Goal: Task Accomplishment & Management: Complete application form

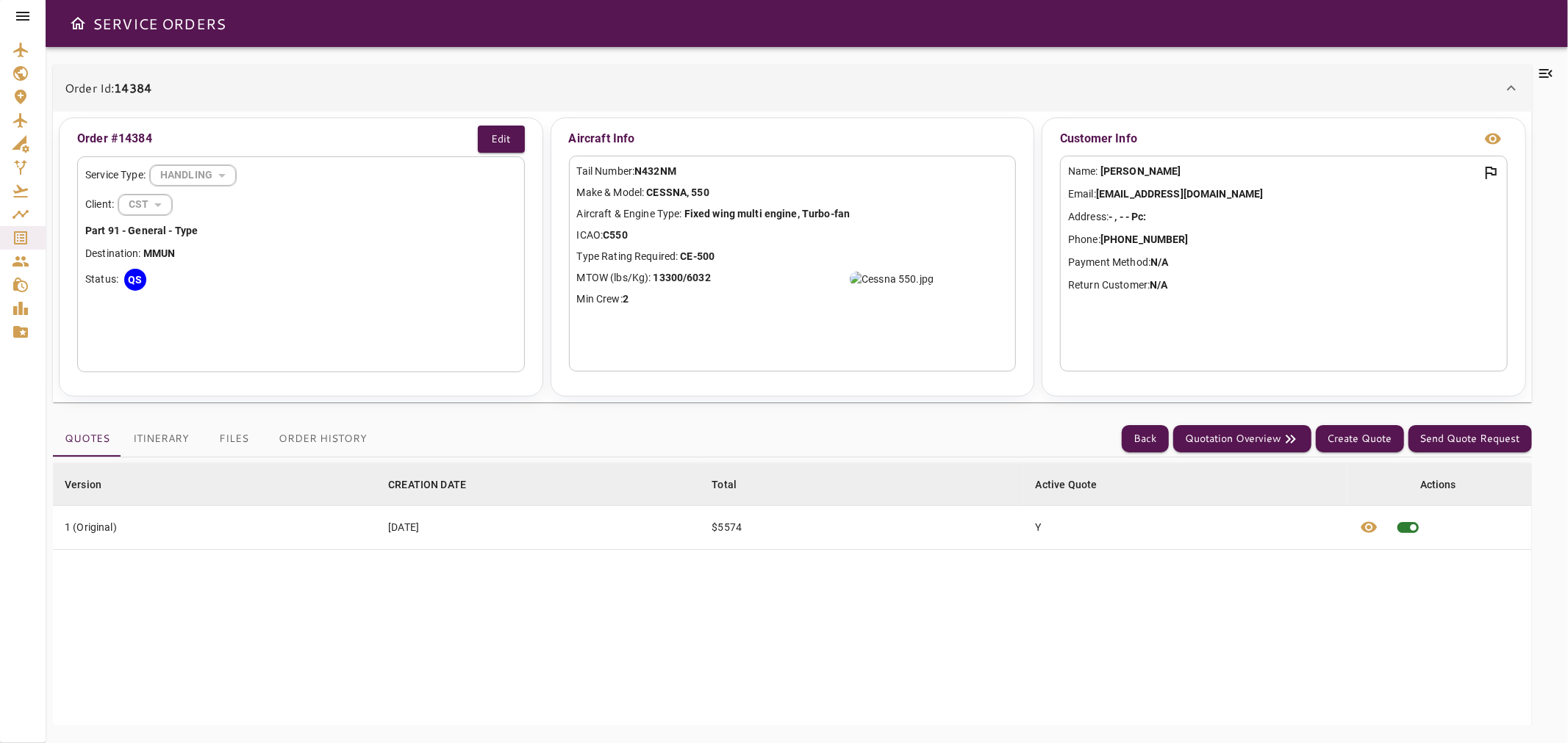
click at [20, 6] on div at bounding box center [23, 16] width 45 height 32
click at [12, 15] on div at bounding box center [23, 16] width 45 height 32
click at [19, 19] on icon at bounding box center [23, 16] width 18 height 18
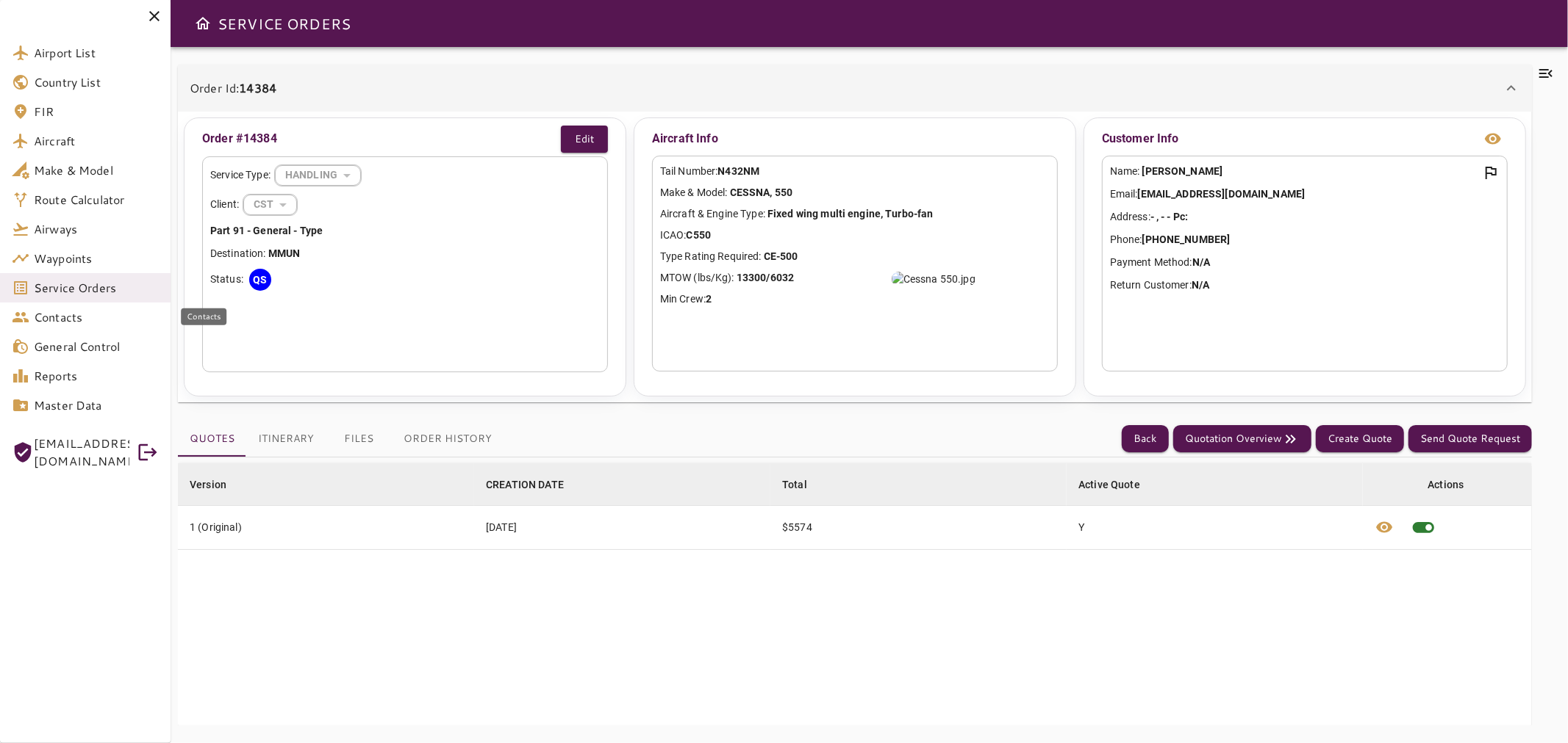
click at [94, 303] on link "Contacts" at bounding box center [85, 317] width 170 height 29
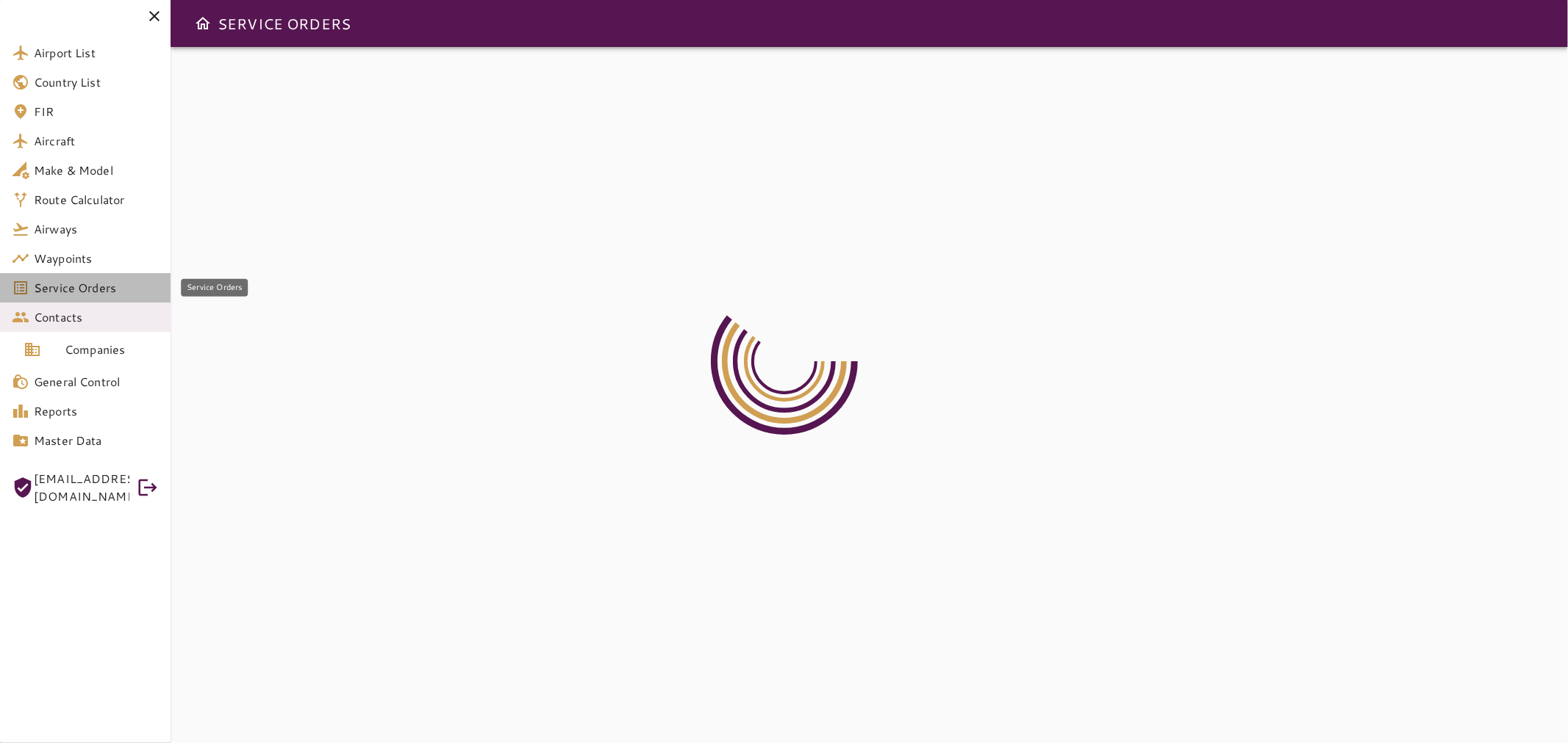
click at [98, 288] on span "Service Orders" at bounding box center [96, 288] width 125 height 18
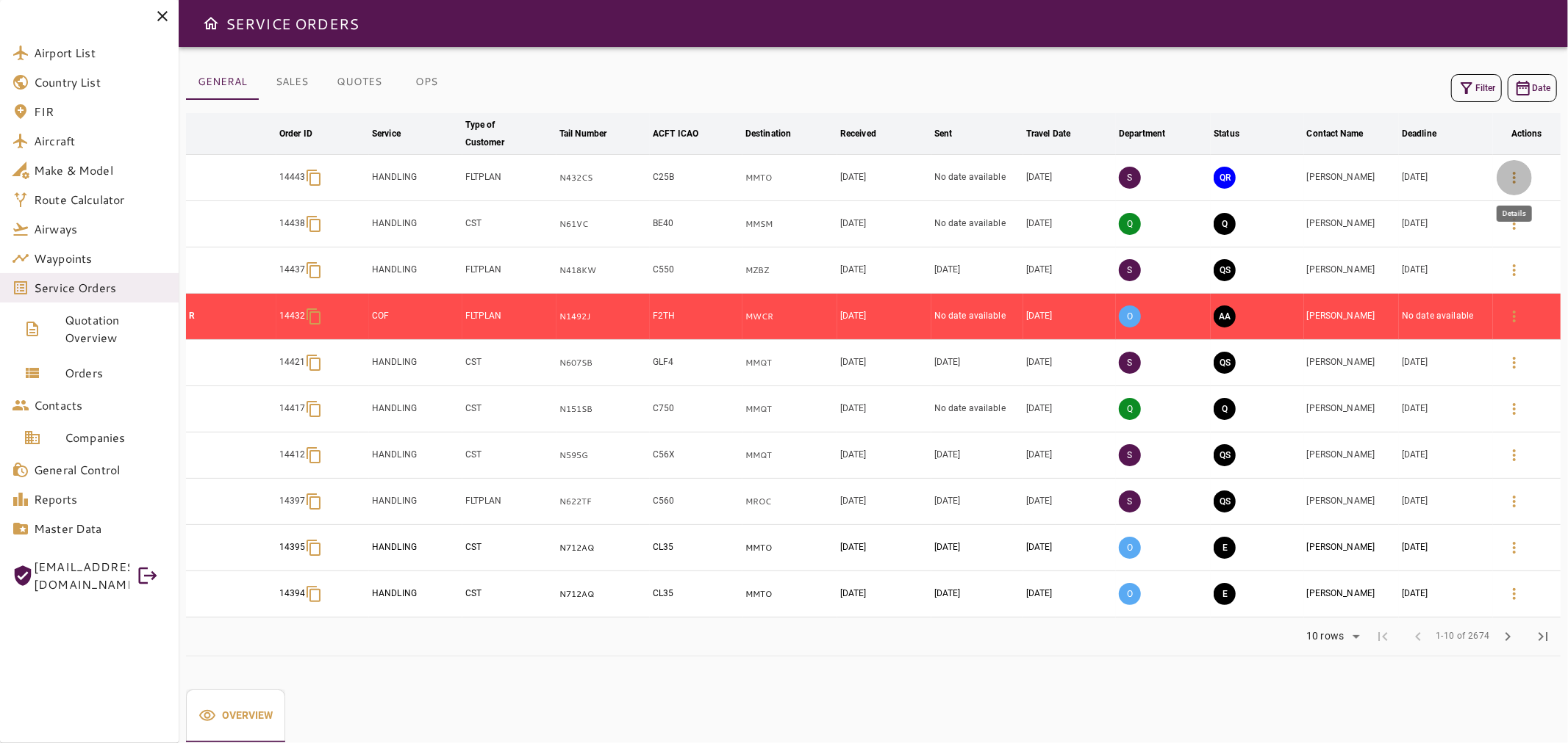
click at [1515, 172] on icon "button" at bounding box center [1514, 178] width 18 height 18
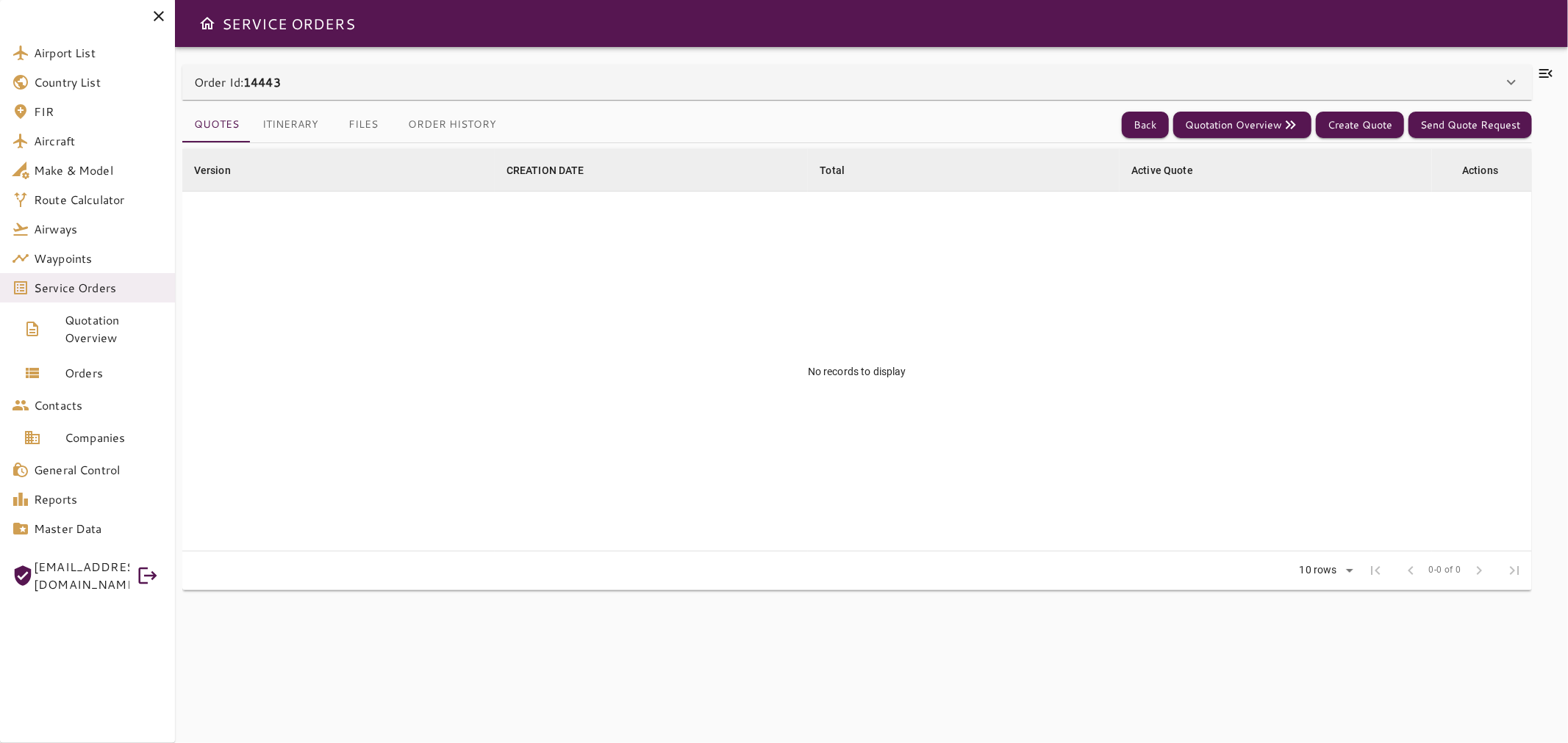
click at [1545, 75] on icon at bounding box center [1546, 74] width 18 height 18
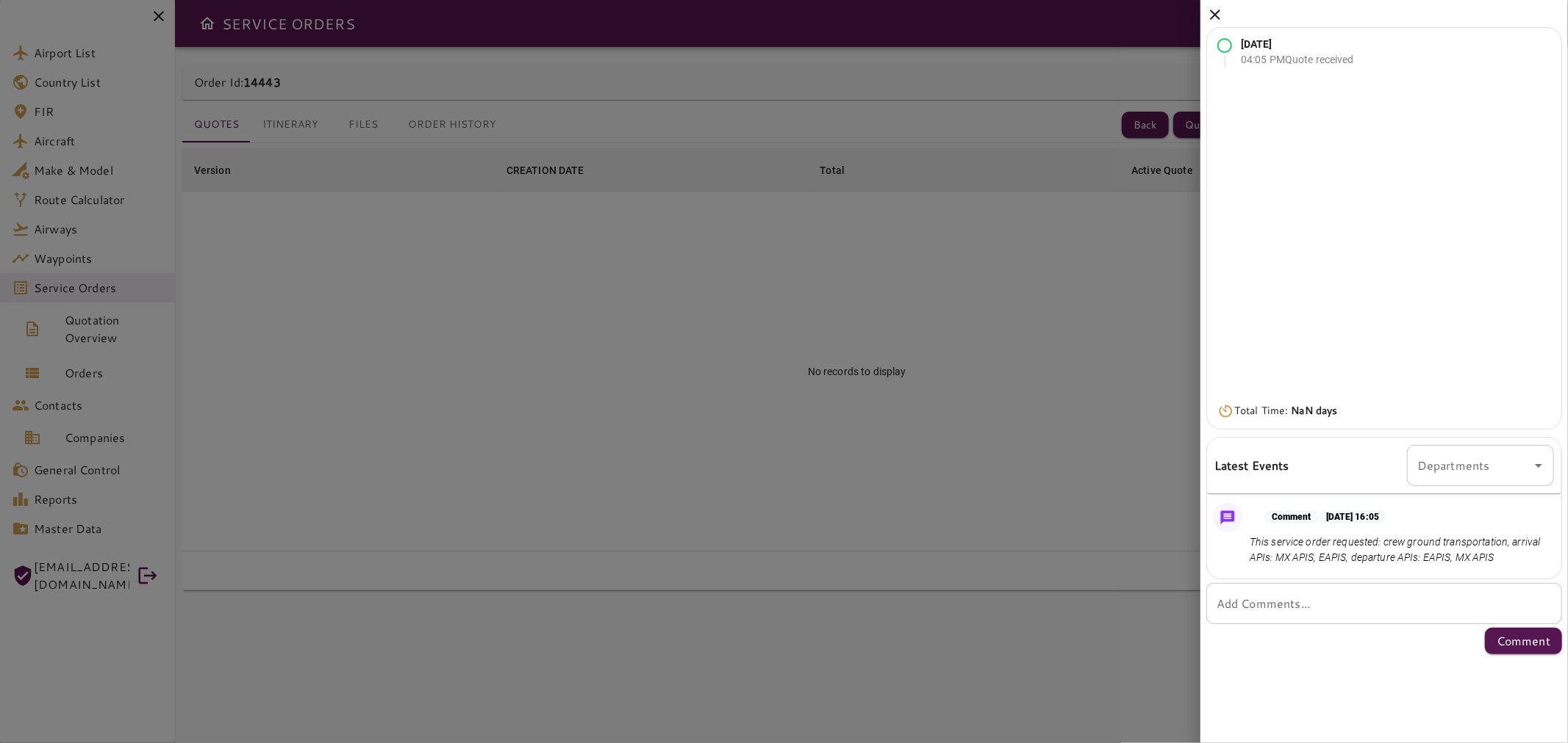
click at [1387, 618] on div "* Add Comments..." at bounding box center [1384, 604] width 356 height 41
type textarea "*"
paste textarea "*********"
click at [1538, 613] on div "**********" at bounding box center [1384, 604] width 356 height 41
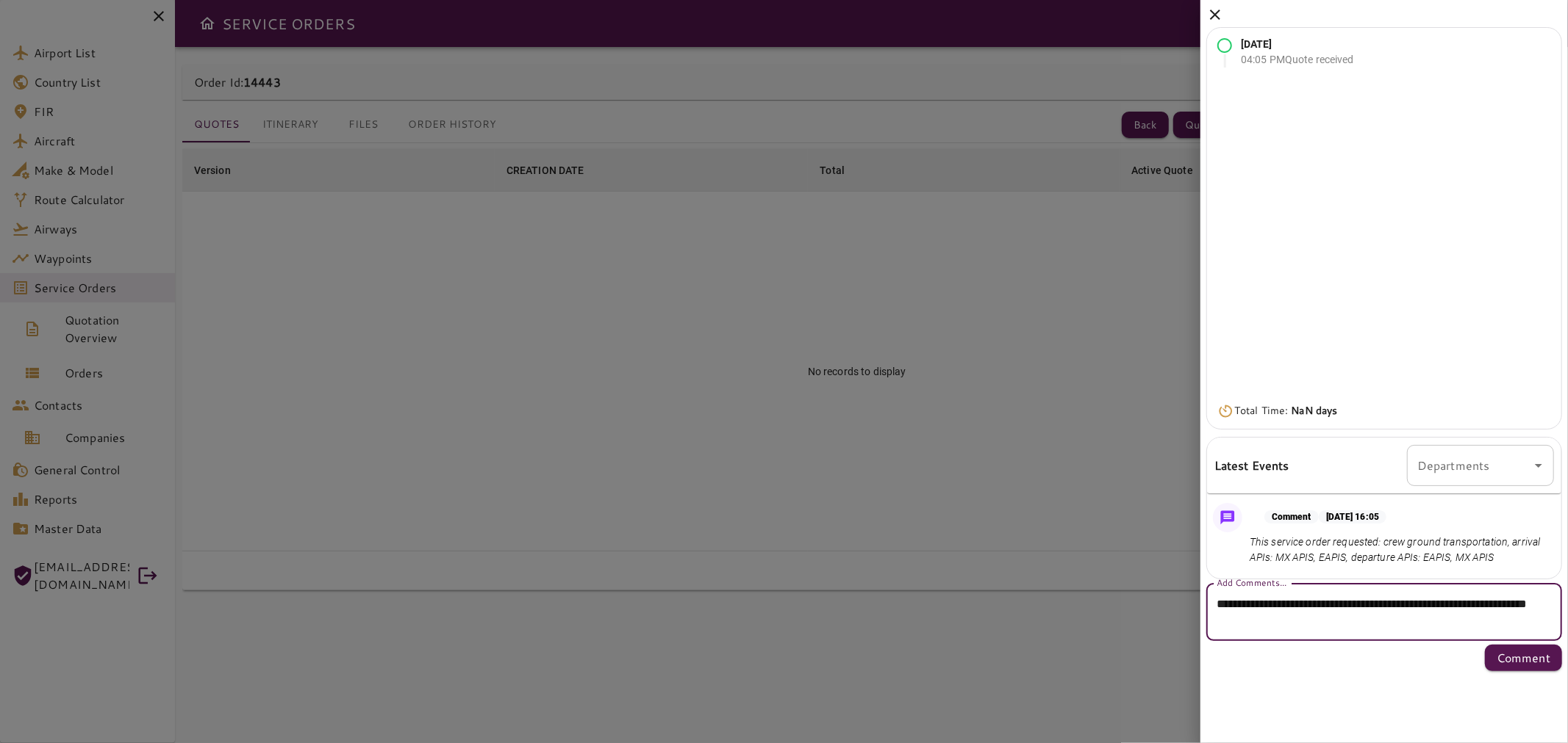
click at [1247, 628] on textarea "**********" at bounding box center [1383, 613] width 335 height 34
click at [1240, 617] on textarea "**********" at bounding box center [1383, 613] width 335 height 34
type textarea "**********"
click at [1506, 654] on p "Comment" at bounding box center [1523, 658] width 54 height 18
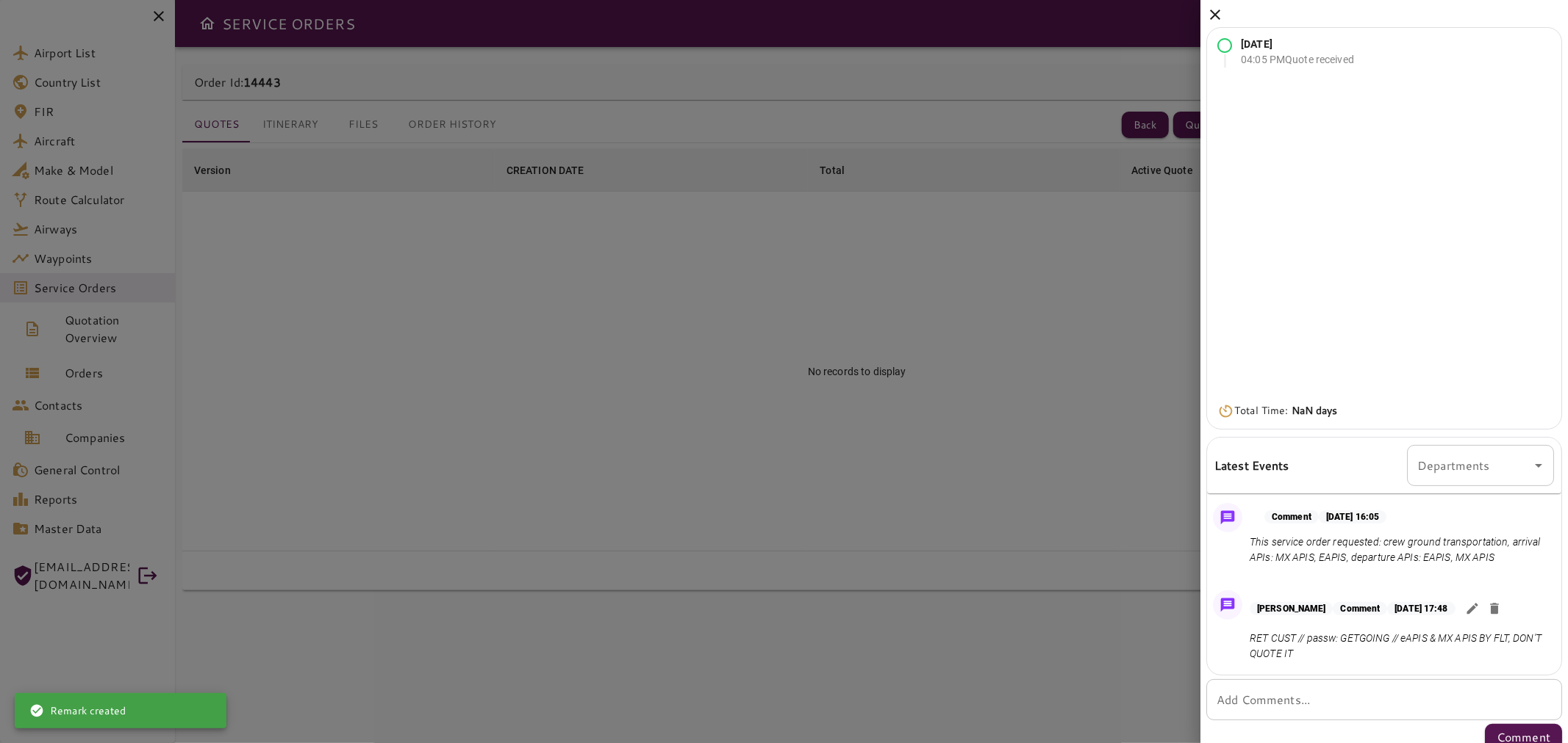
click at [1209, 18] on icon at bounding box center [1215, 15] width 18 height 18
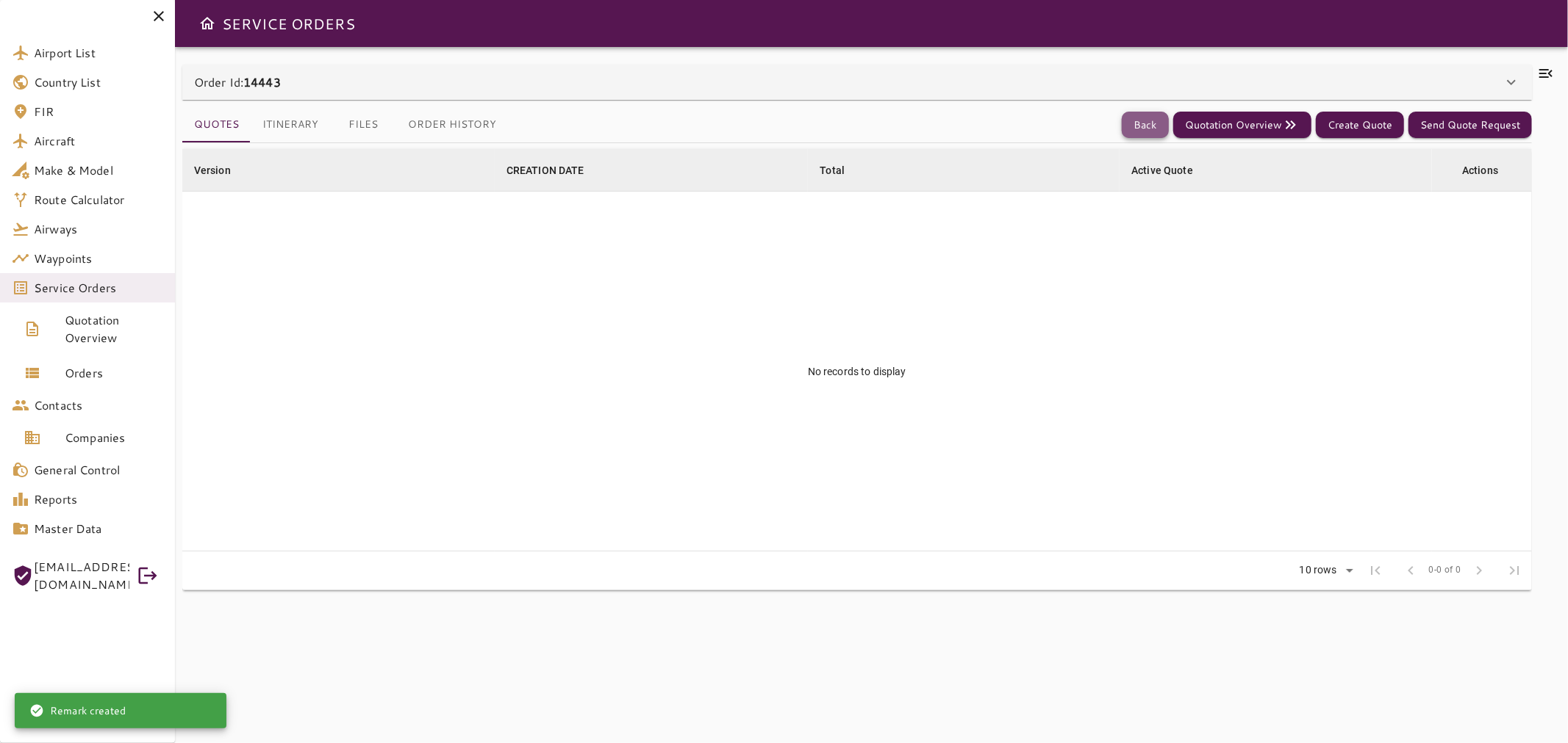
click at [1142, 114] on button "Back" at bounding box center [1145, 126] width 47 height 28
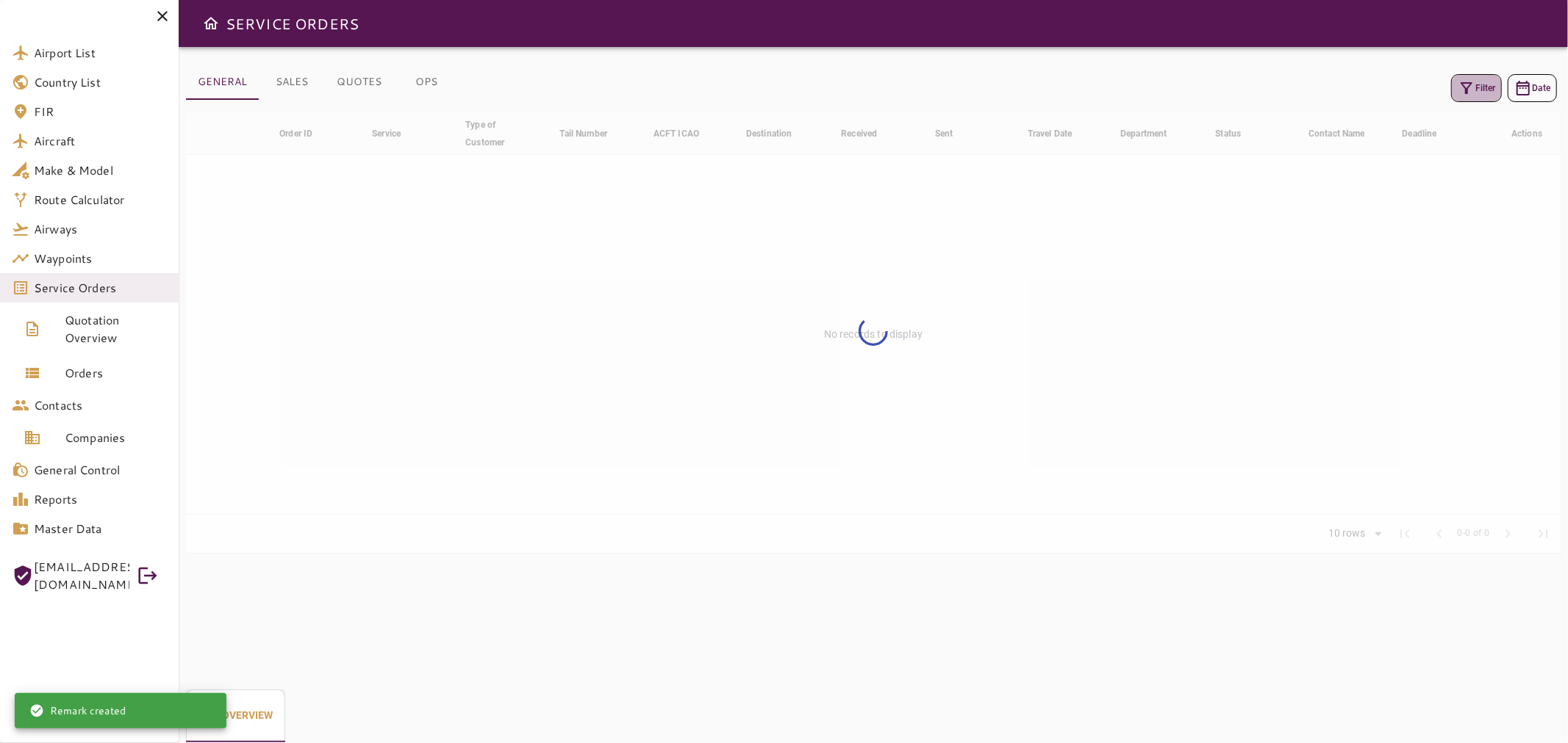
click at [1478, 82] on button "Filter" at bounding box center [1476, 88] width 51 height 28
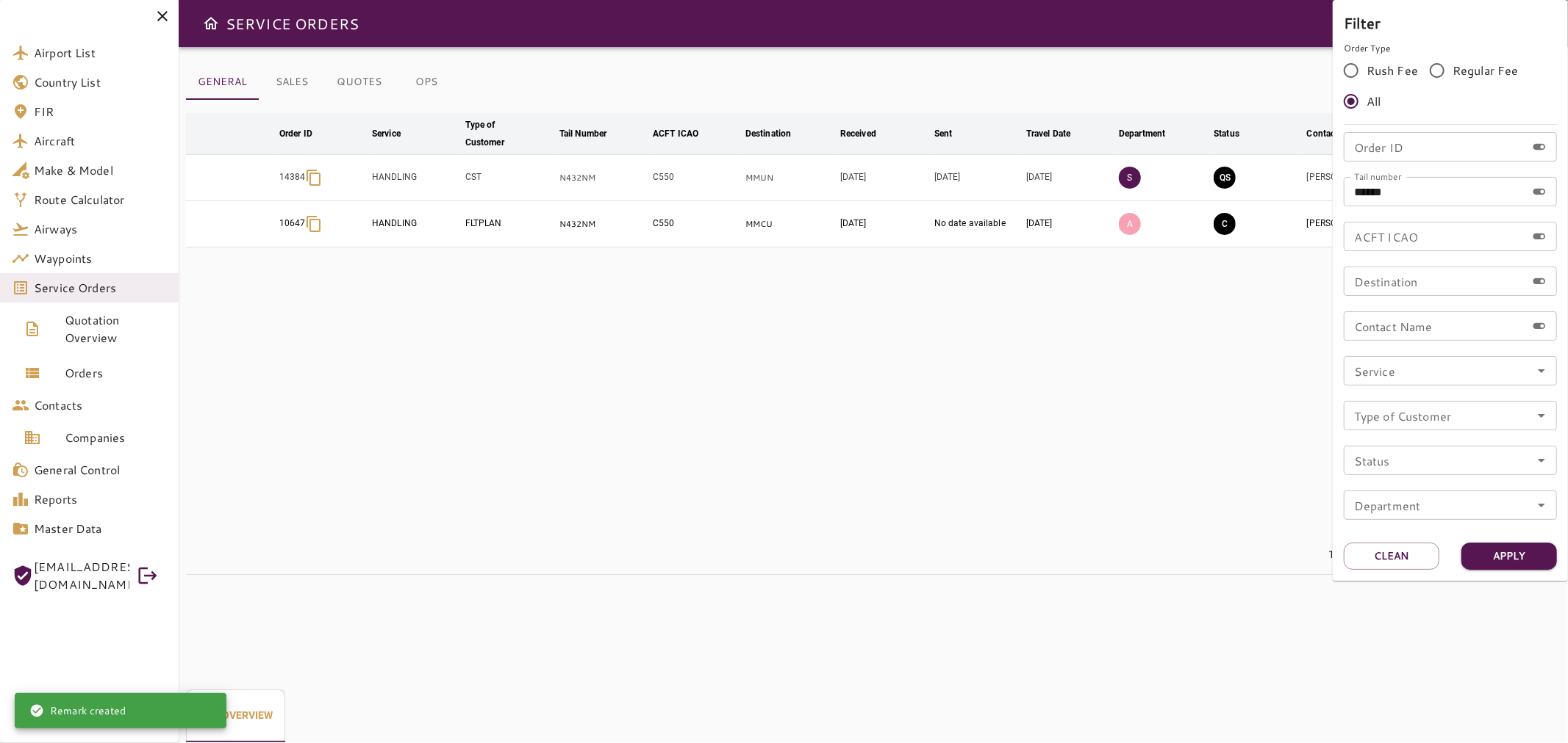
click at [1164, 56] on div at bounding box center [784, 371] width 1568 height 743
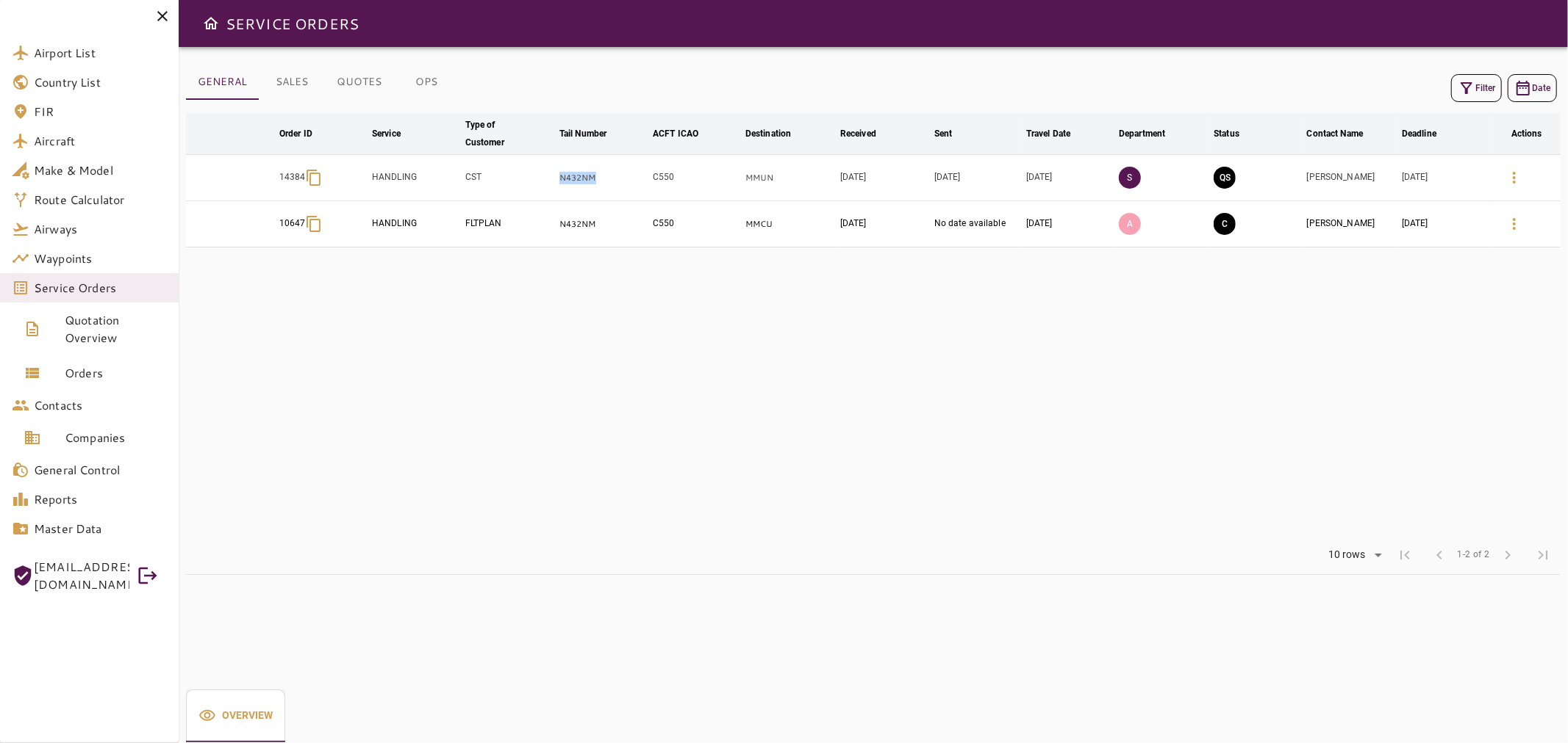
drag, startPoint x: 613, startPoint y: 189, endPoint x: 542, endPoint y: 189, distance: 71.0
click at [542, 189] on tr "14384 HANDLING CST N432NM C550 MMUN [DATE] [DATE] [DATE] S QS [PERSON_NAME] [DA…" at bounding box center [872, 177] width 1374 height 46
copy tr "N432NM"
click at [1472, 98] on button "Filter" at bounding box center [1476, 88] width 51 height 28
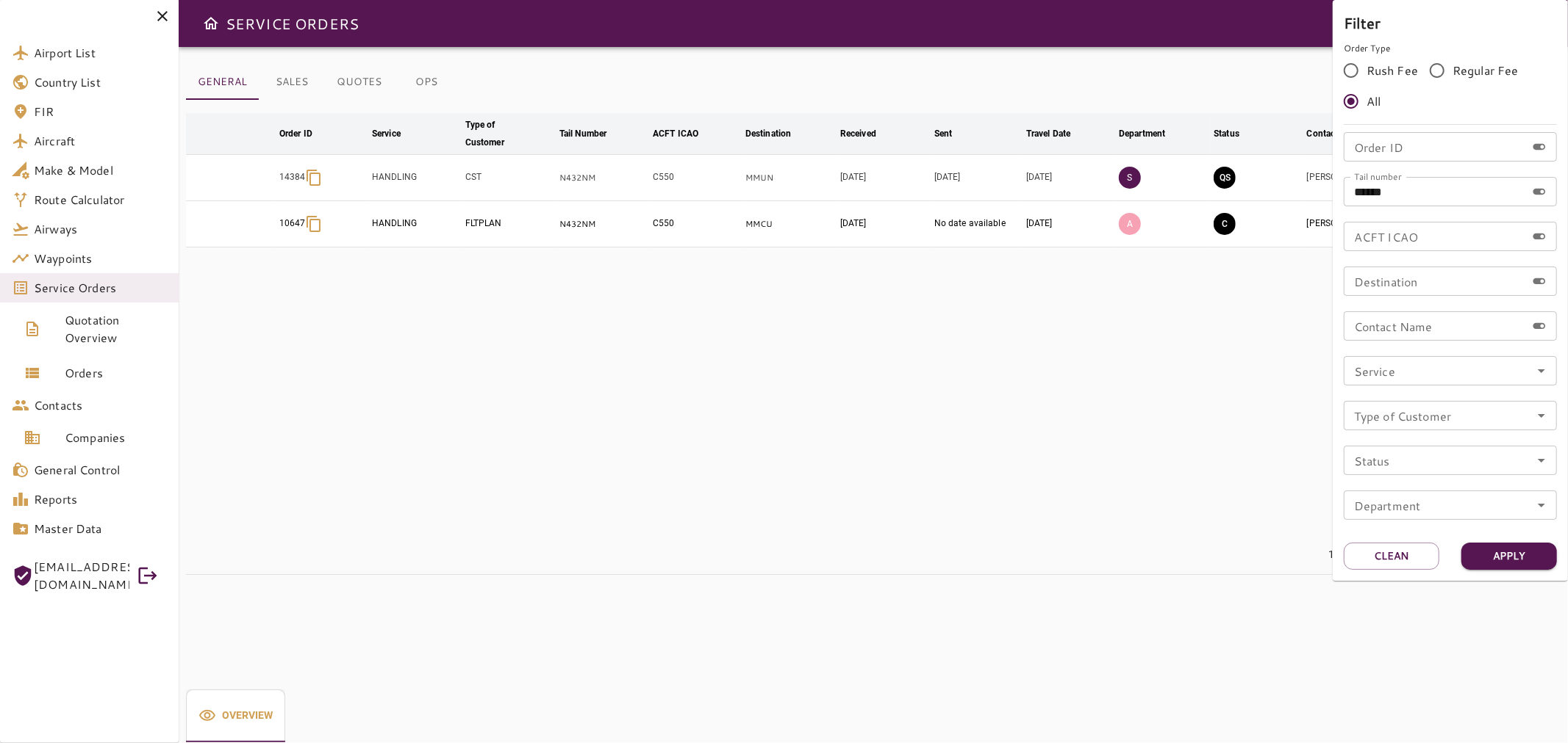
click at [1246, 266] on div at bounding box center [784, 371] width 1568 height 743
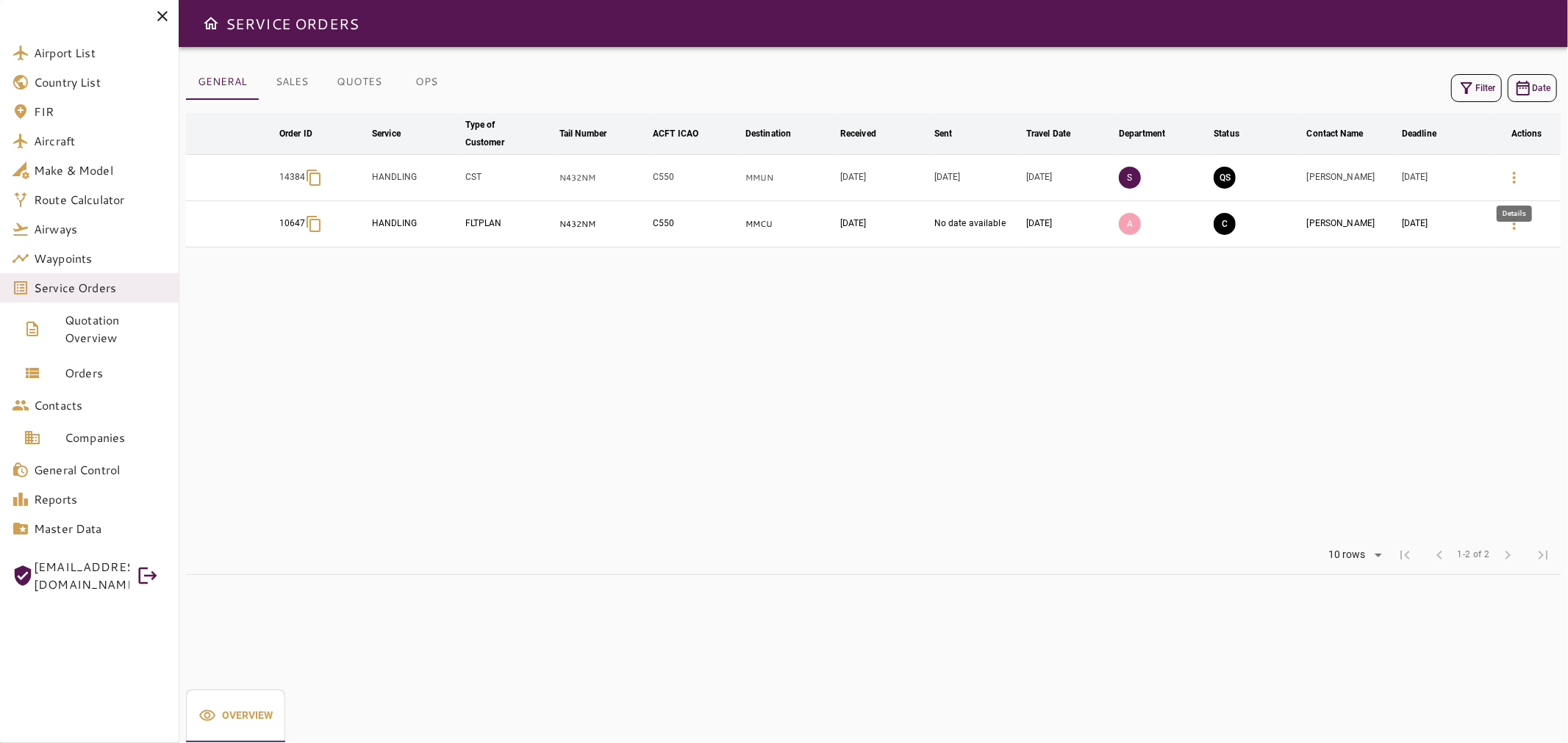
click at [1512, 171] on icon "button" at bounding box center [1514, 178] width 18 height 18
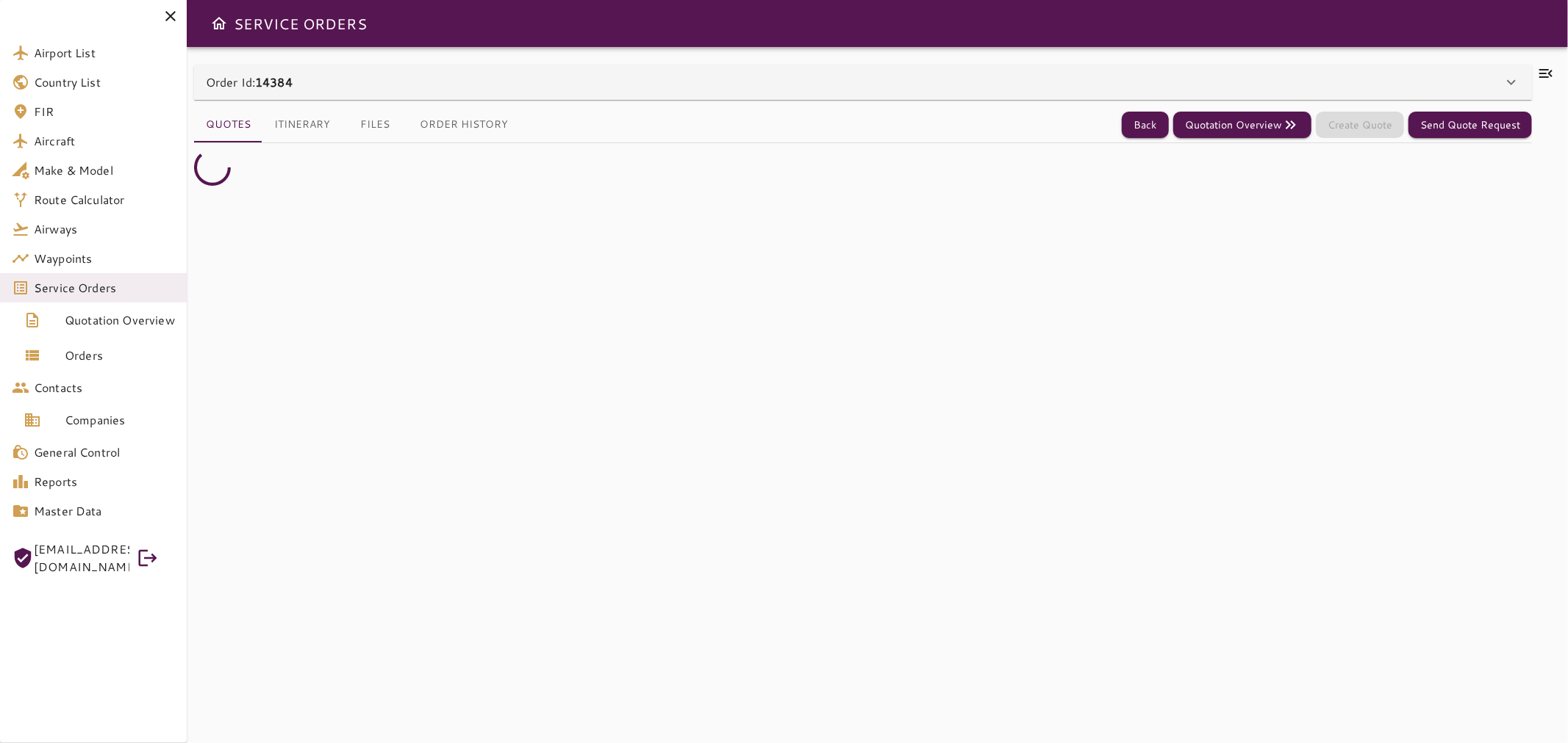
click at [1545, 76] on icon at bounding box center [1545, 73] width 13 height 9
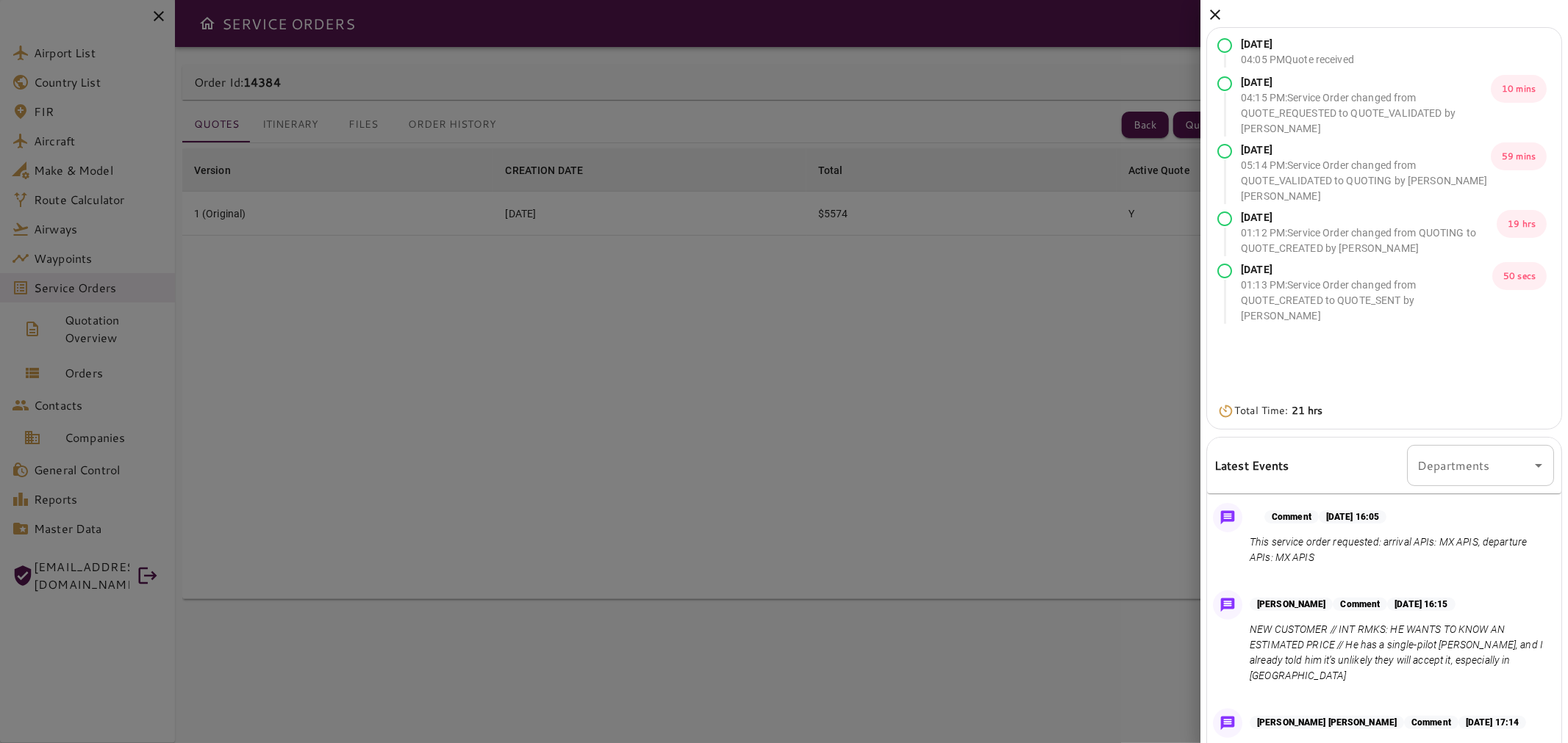
click at [1210, 6] on icon at bounding box center [1215, 15] width 18 height 18
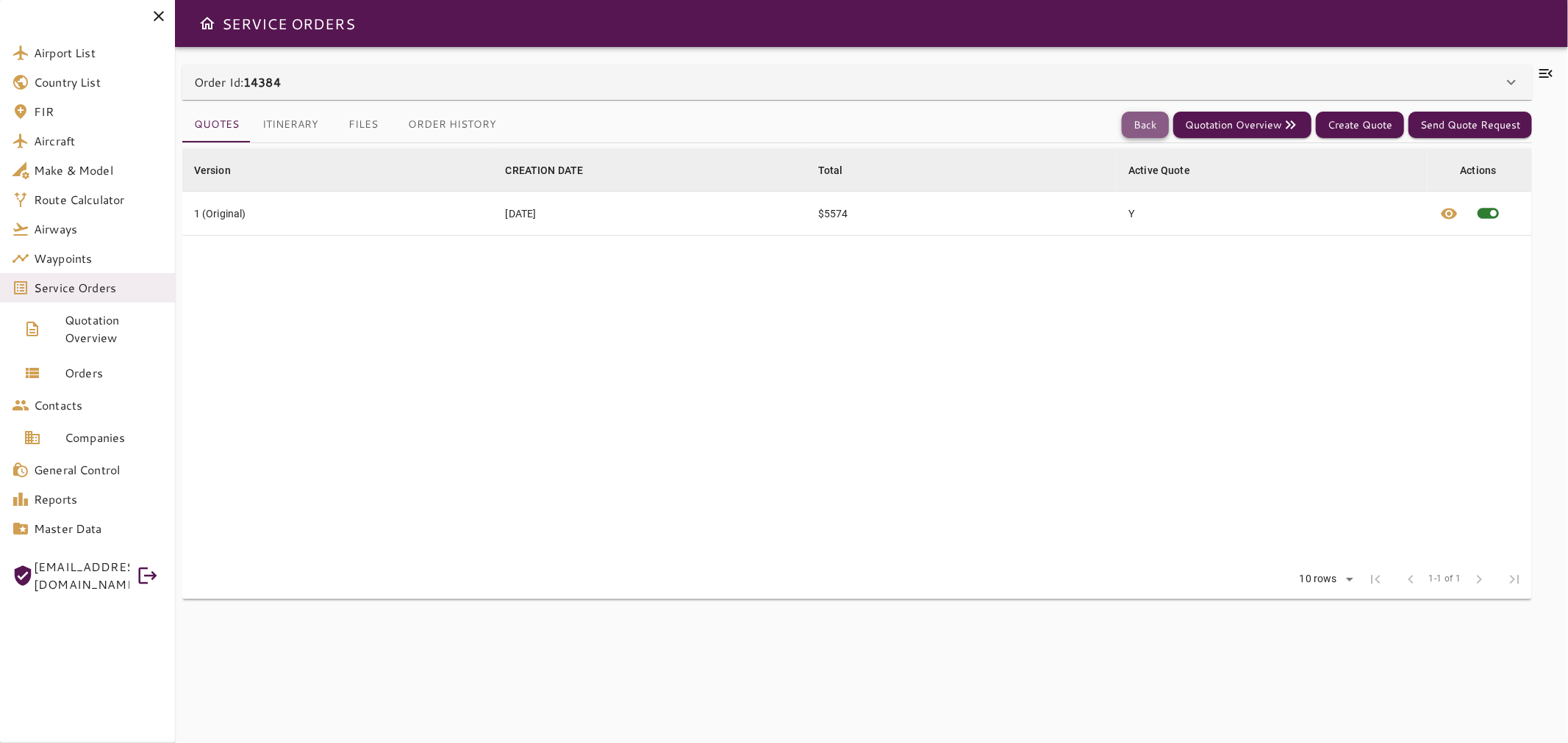
click at [1145, 114] on button "Back" at bounding box center [1145, 126] width 47 height 28
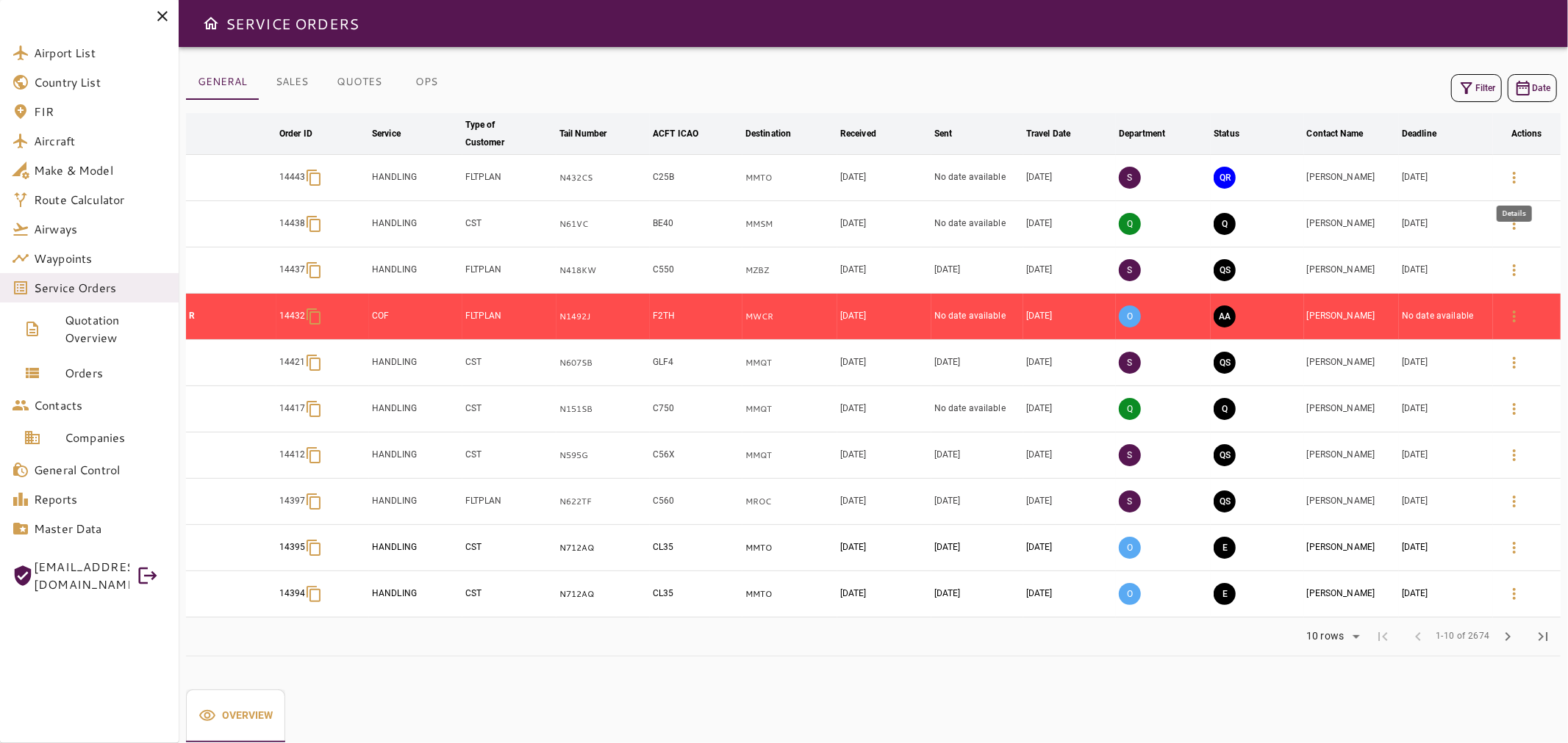
click at [1516, 184] on icon "button" at bounding box center [1514, 178] width 18 height 18
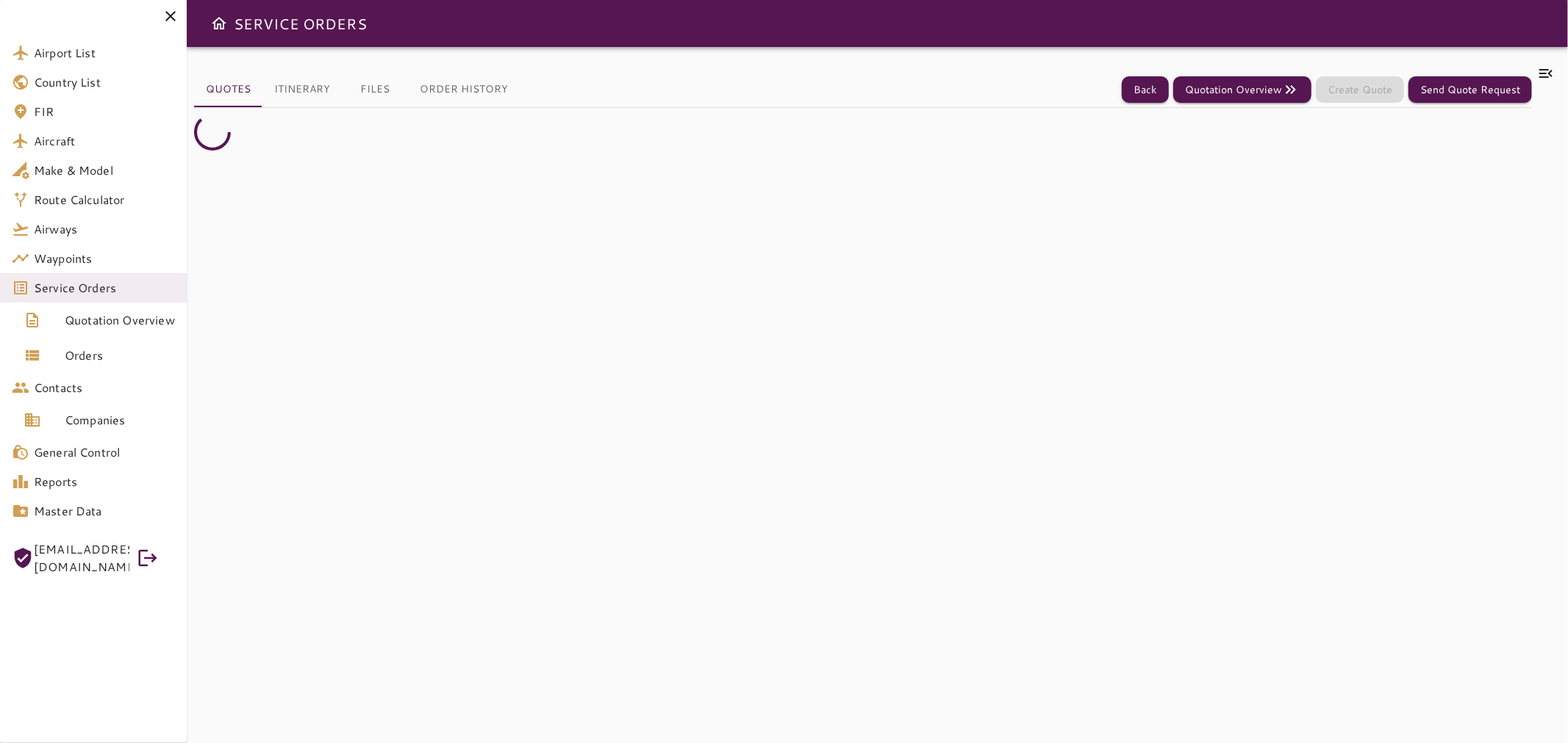
click at [1544, 62] on div "Quotes Itinerary Files Order History Back Quotation Overview Create Quote Send …" at bounding box center [876, 395] width 1381 height 696
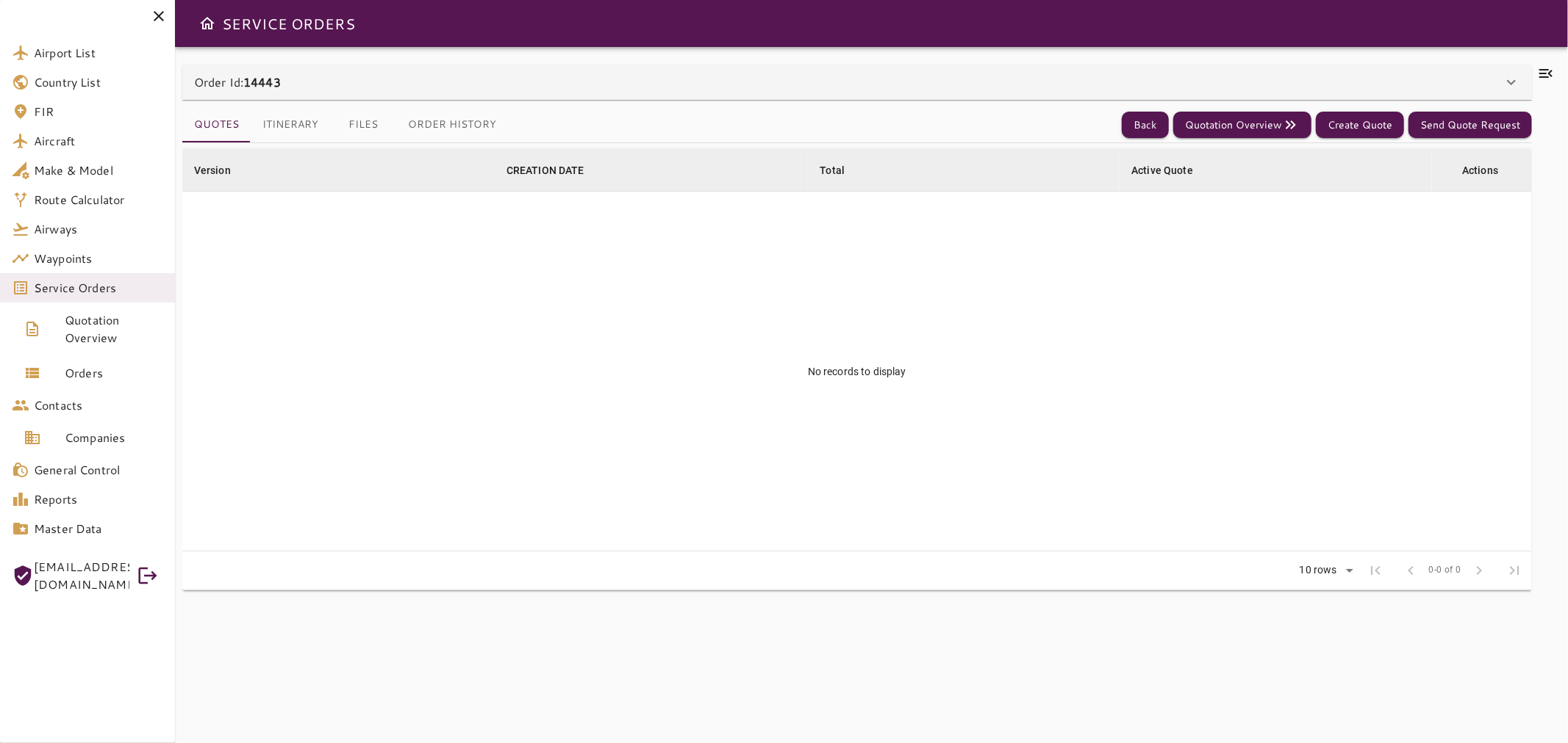
click at [1545, 75] on icon at bounding box center [1546, 74] width 18 height 18
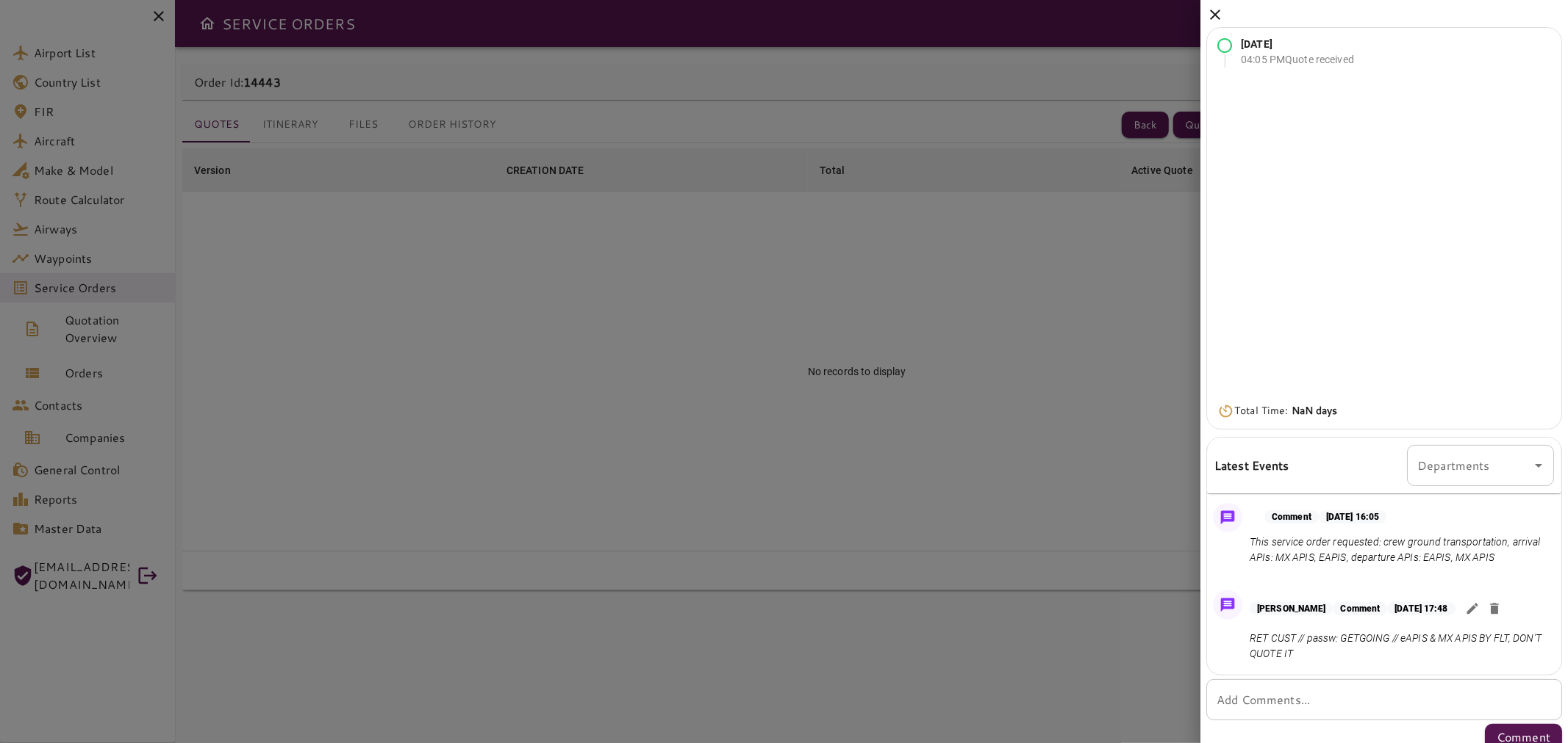
click at [1209, 7] on icon at bounding box center [1215, 15] width 18 height 18
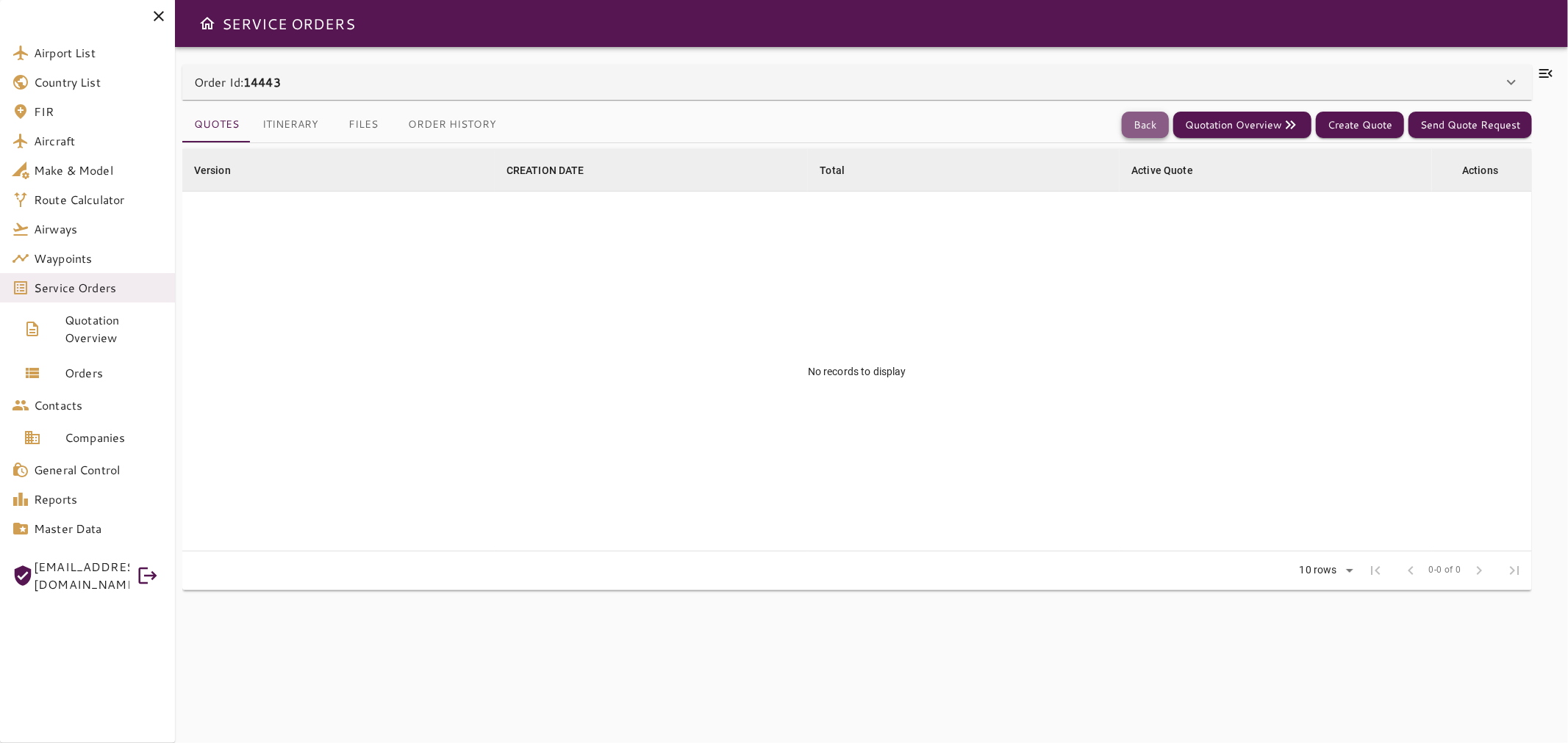
click at [1148, 134] on button "Back" at bounding box center [1145, 126] width 47 height 28
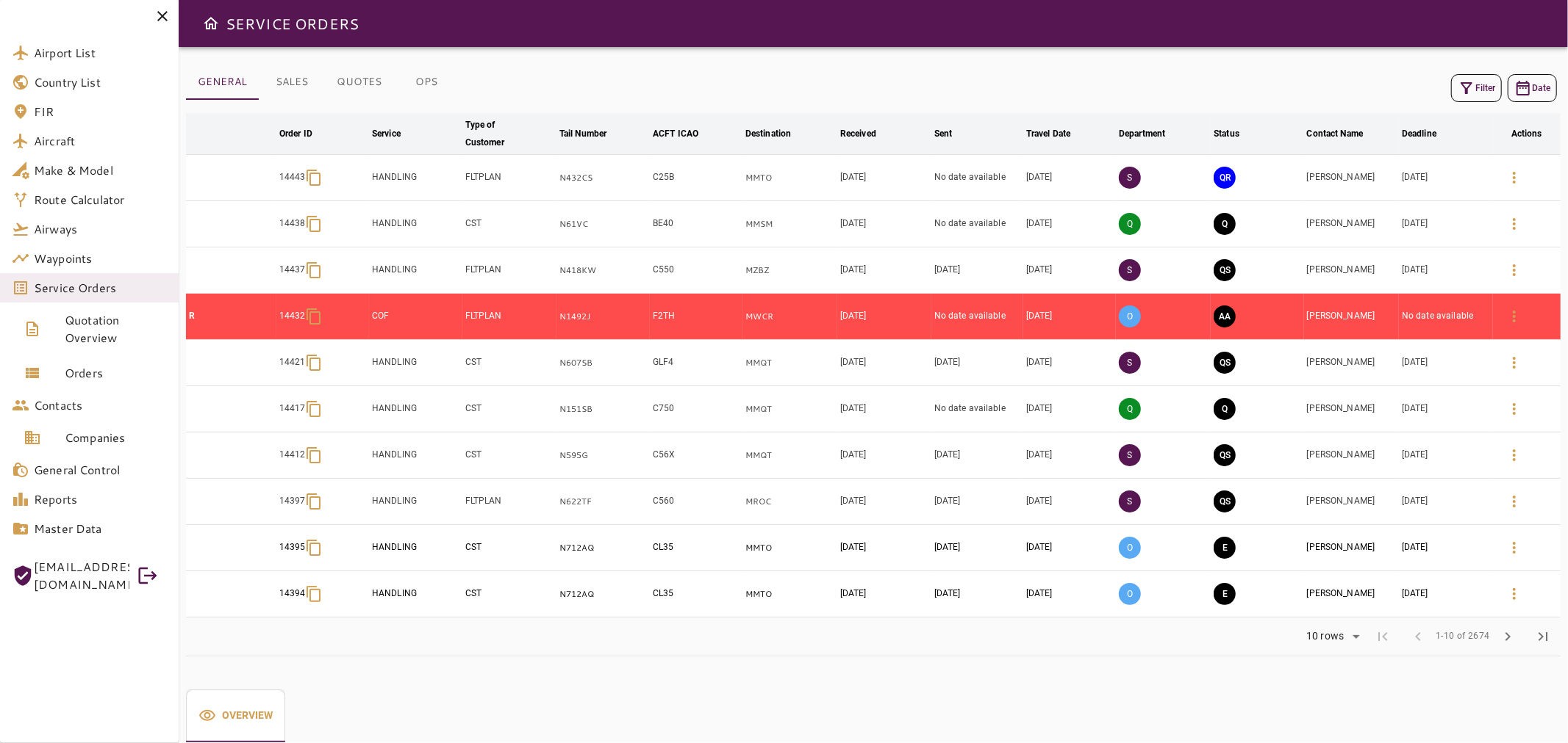
click at [1226, 173] on button "QR" at bounding box center [1224, 177] width 22 height 22
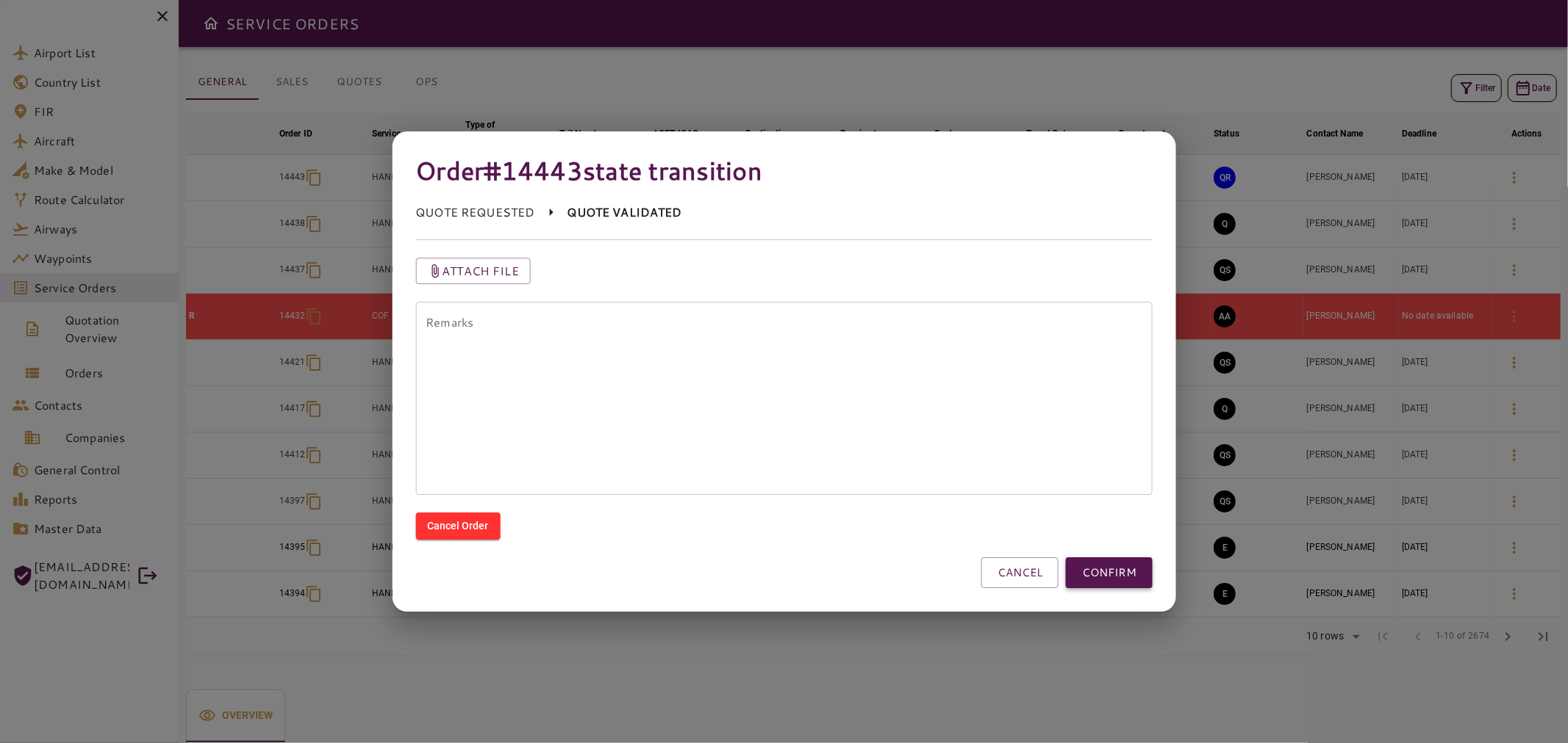
drag, startPoint x: 1137, startPoint y: 593, endPoint x: 1137, endPoint y: 586, distance: 7.0
click at [1137, 591] on div "Order #14443 state transition QUOTE REQUESTED QUOTE VALIDATED Attach file Remar…" at bounding box center [783, 371] width 784 height 480
click at [1136, 584] on button "CONFIRM" at bounding box center [1108, 573] width 87 height 31
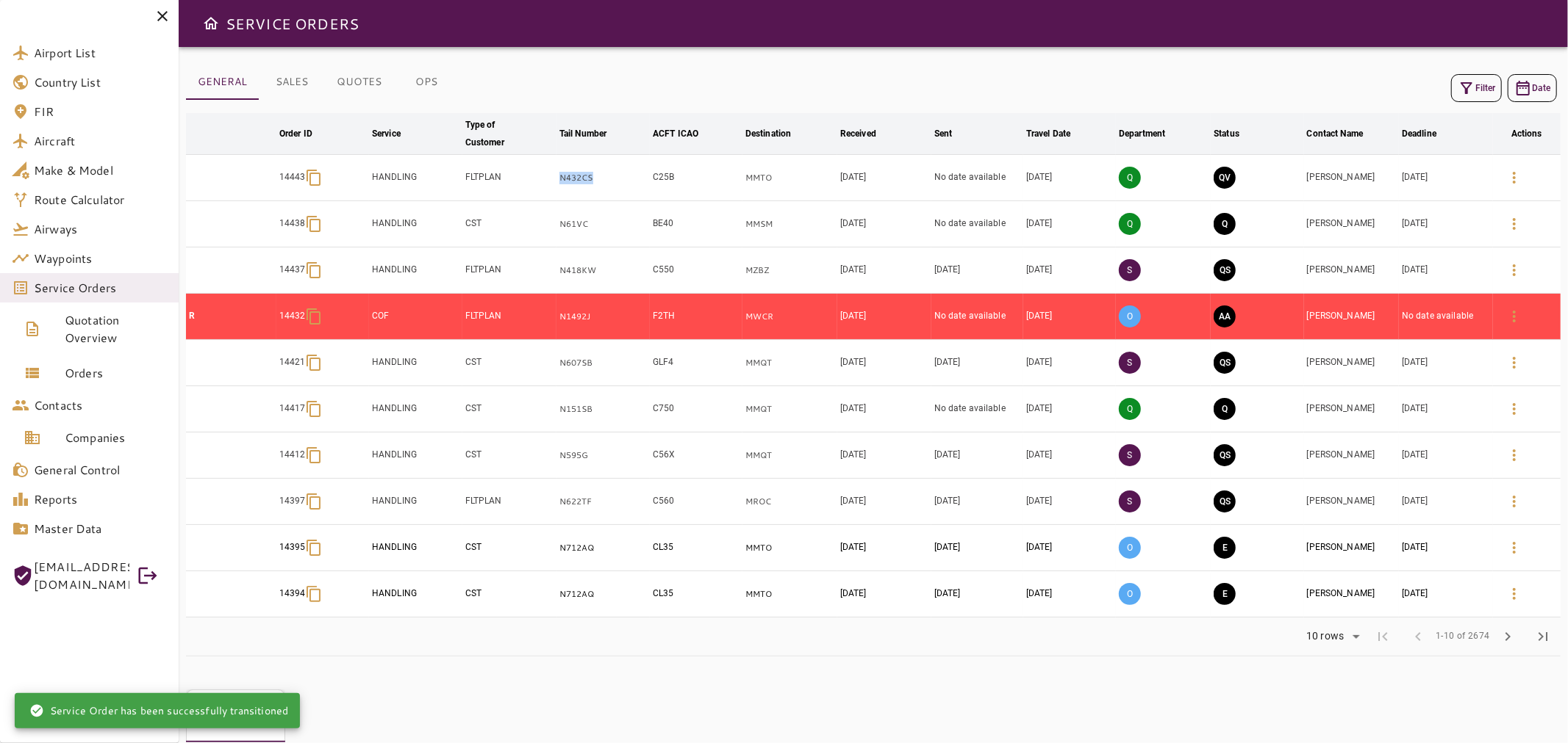
drag, startPoint x: 597, startPoint y: 178, endPoint x: 589, endPoint y: 214, distance: 36.9
click at [559, 177] on td "N432CS" at bounding box center [602, 177] width 93 height 46
copy p "N432CS"
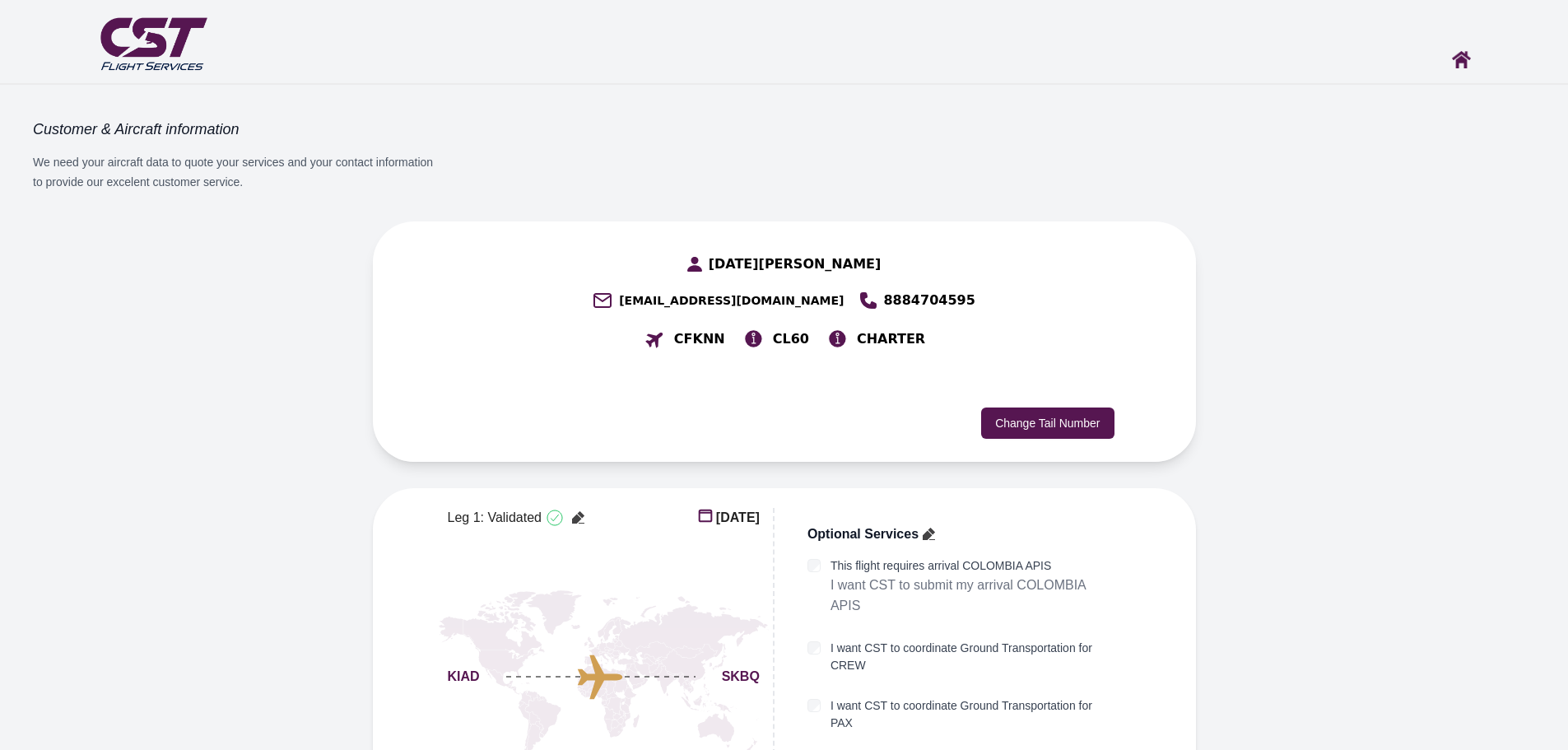
scroll to position [3, 0]
